Goal: Task Accomplishment & Management: Use online tool/utility

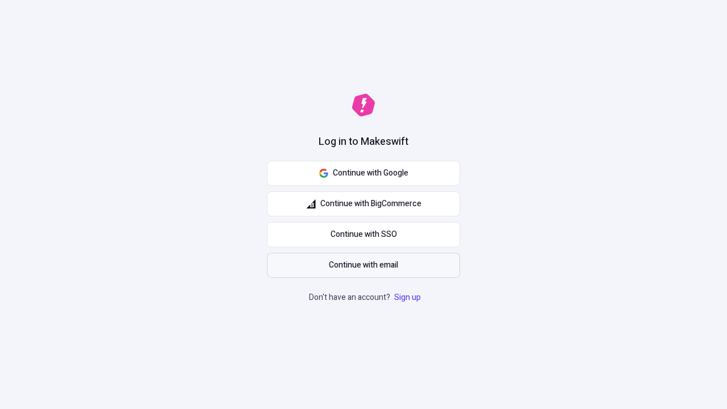
click at [363, 265] on span "Continue with email" at bounding box center [363, 265] width 69 height 12
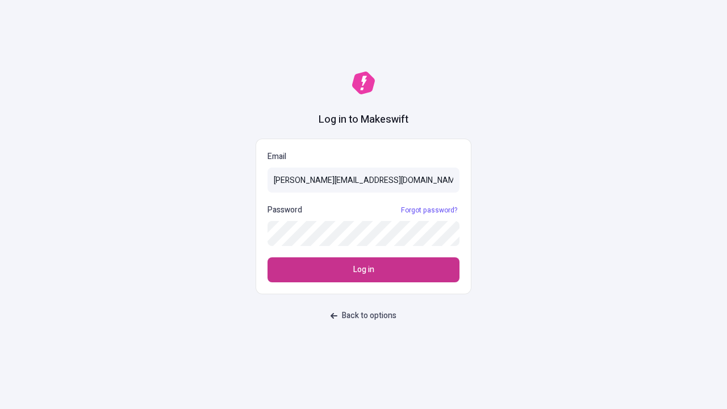
click at [363, 270] on span "Log in" at bounding box center [363, 270] width 21 height 12
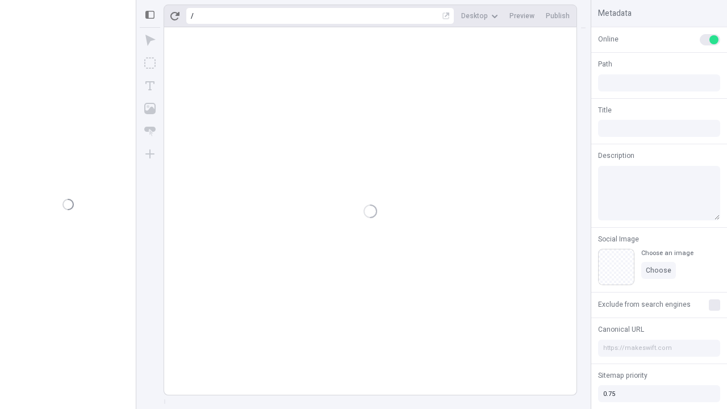
type input "/deep-link-tenuis"
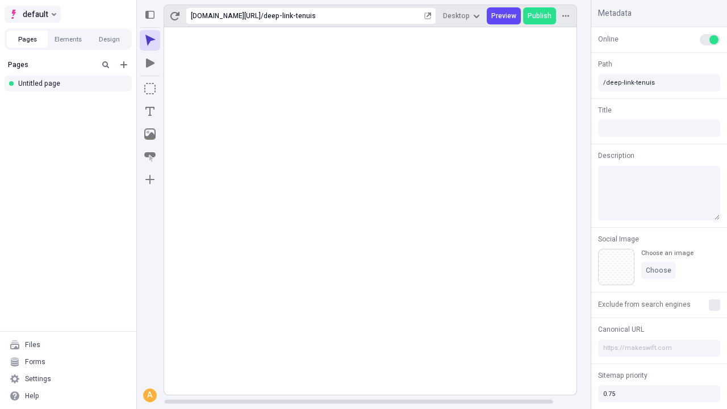
click at [32, 14] on span "default" at bounding box center [36, 14] width 26 height 14
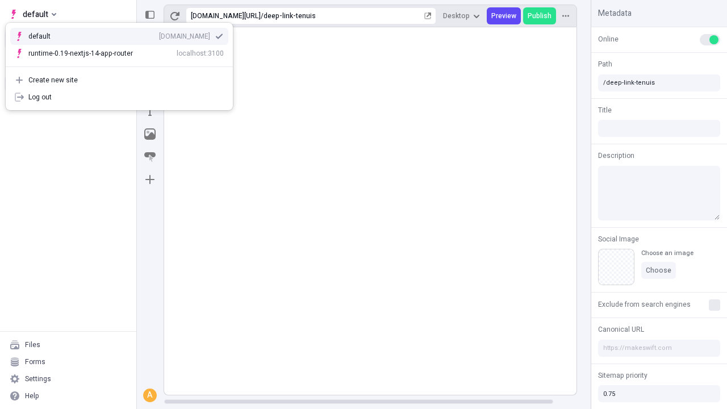
click at [119, 80] on div "Create new site" at bounding box center [125, 80] width 195 height 9
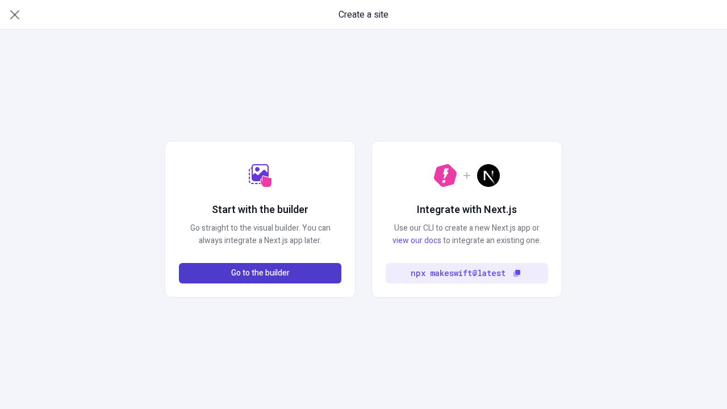
click at [260, 273] on span "Go to the builder" at bounding box center [260, 273] width 58 height 12
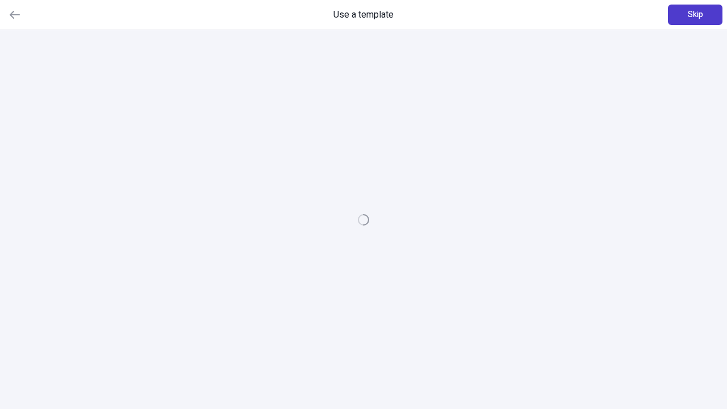
click at [695, 15] on span "Skip" at bounding box center [695, 15] width 15 height 12
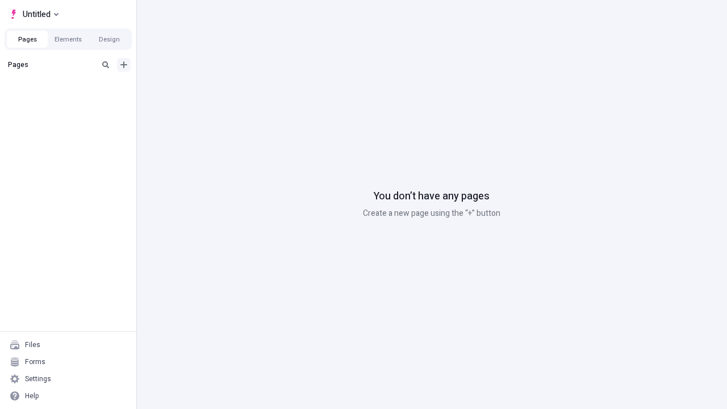
click at [124, 65] on icon "Add new" at bounding box center [123, 64] width 7 height 7
click at [72, 102] on div "Blank page" at bounding box center [71, 101] width 109 height 17
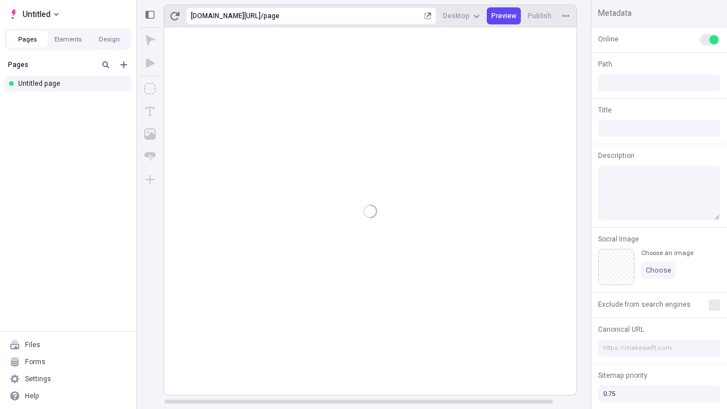
type input "/page"
click at [150, 89] on icon "Box" at bounding box center [149, 88] width 11 height 11
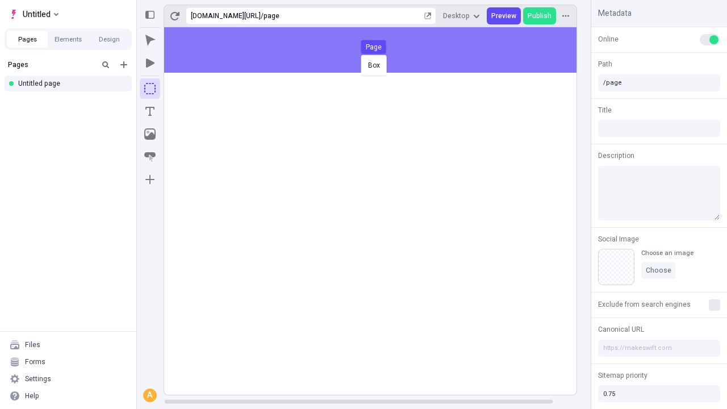
click at [382, 50] on div "Box Page" at bounding box center [363, 204] width 727 height 409
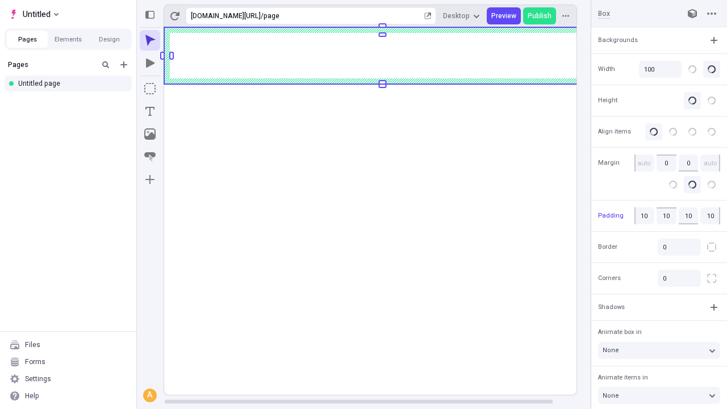
click at [150, 134] on icon "Image" at bounding box center [149, 133] width 11 height 11
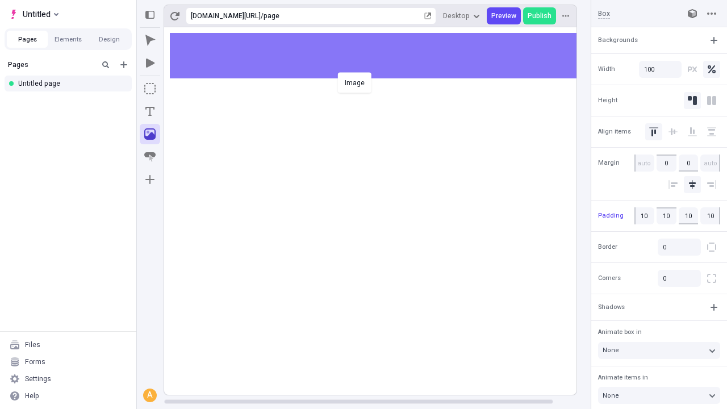
click at [382, 56] on div "Image" at bounding box center [363, 204] width 727 height 409
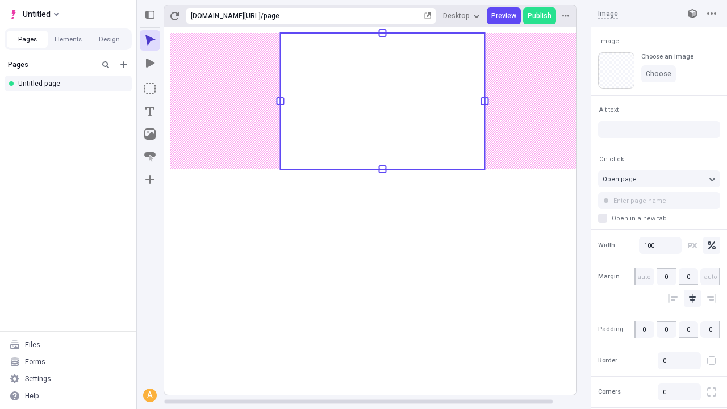
click at [150, 111] on icon "Text" at bounding box center [149, 111] width 9 height 9
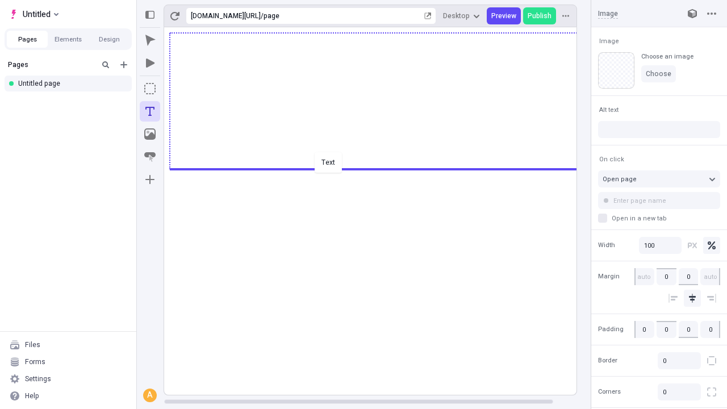
click at [382, 168] on div "Text" at bounding box center [363, 204] width 727 height 409
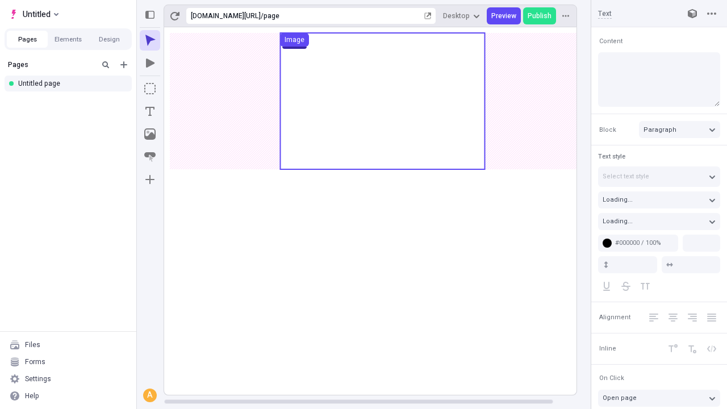
type input "18"
type input "1.5"
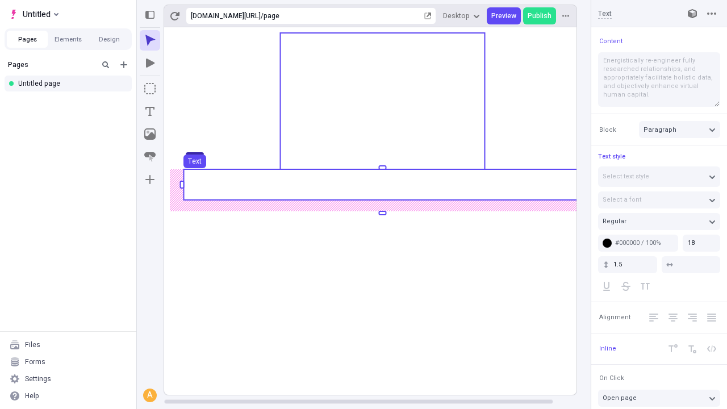
click at [382, 185] on use at bounding box center [382, 184] width 398 height 31
click at [382, 185] on rect at bounding box center [382, 184] width 398 height 31
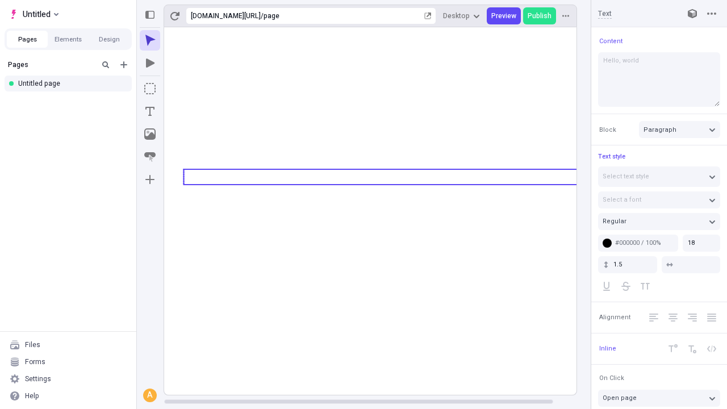
type textarea "Hello, world!"
click at [150, 134] on icon "Image" at bounding box center [149, 133] width 11 height 11
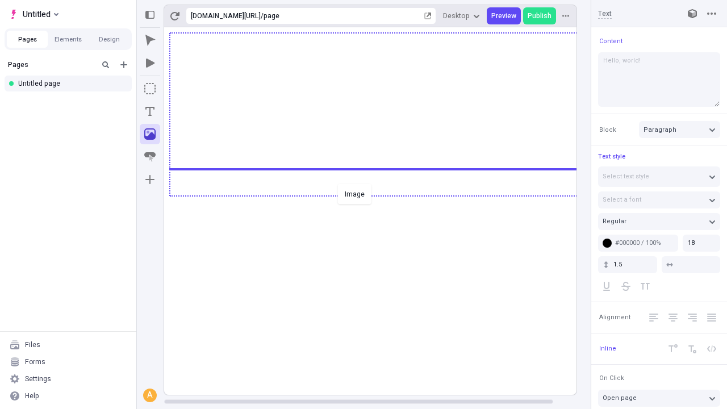
click at [382, 195] on div "Image" at bounding box center [363, 204] width 727 height 409
